Goal: Information Seeking & Learning: Learn about a topic

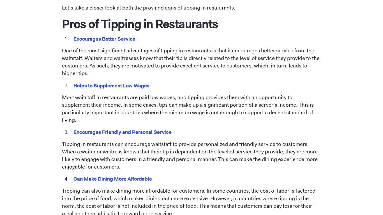
scroll to position [295, 0]
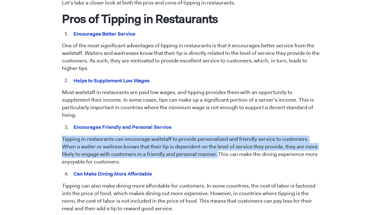
drag, startPoint x: 61, startPoint y: 132, endPoint x: 217, endPoint y: 151, distance: 157.1
click at [217, 151] on div "[DATE] Tipping in Restaurants: Pros and Cons [PERSON_NAME] Tipping has been a l…" at bounding box center [192, 183] width 320 height 870
copy p "Tipping in restaurants can encourage waitstaff to provide personalized and frie…"
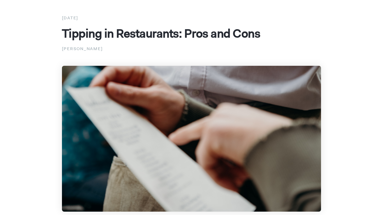
scroll to position [31, 0]
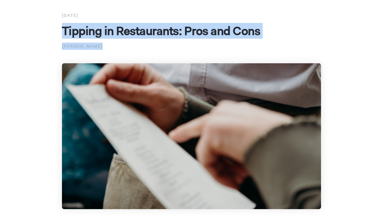
drag, startPoint x: 57, startPoint y: 30, endPoint x: 148, endPoint y: 53, distance: 94.0
copy div "Tipping in Restaurants: Pros and Cons [PERSON_NAME]"
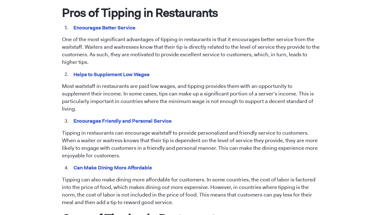
scroll to position [301, 0]
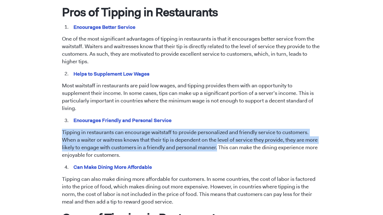
drag, startPoint x: 62, startPoint y: 123, endPoint x: 216, endPoint y: 142, distance: 154.6
click at [216, 142] on p "Tipping in restaurants can encourage waitstaff to provide personalized and frie…" at bounding box center [191, 144] width 259 height 30
copy p "Tipping in restaurants can encourage waitstaff to provide personalized and frie…"
